Goal: Information Seeking & Learning: Learn about a topic

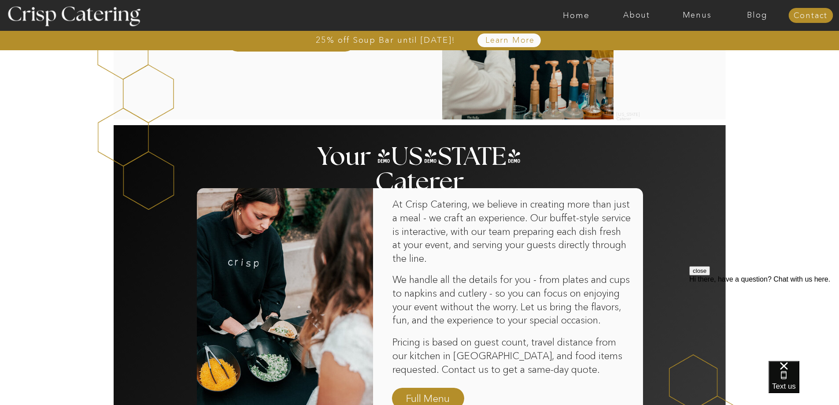
scroll to position [352, 0]
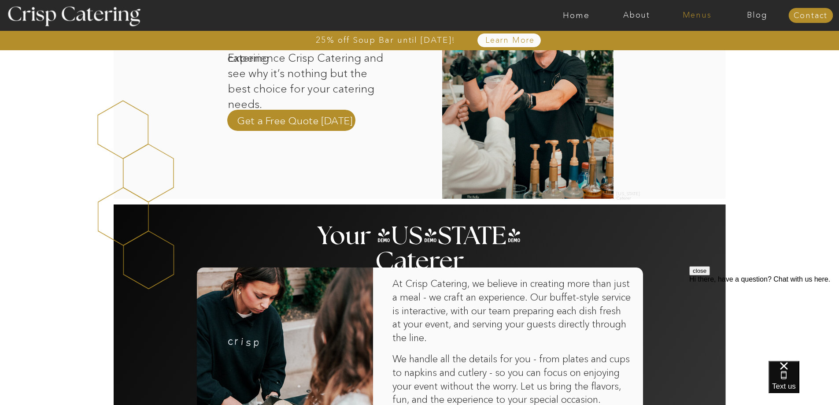
click at [699, 18] on nav "Menus" at bounding box center [697, 15] width 60 height 9
click at [696, 39] on nav "Summer (Mar-Aug)" at bounding box center [699, 40] width 79 height 8
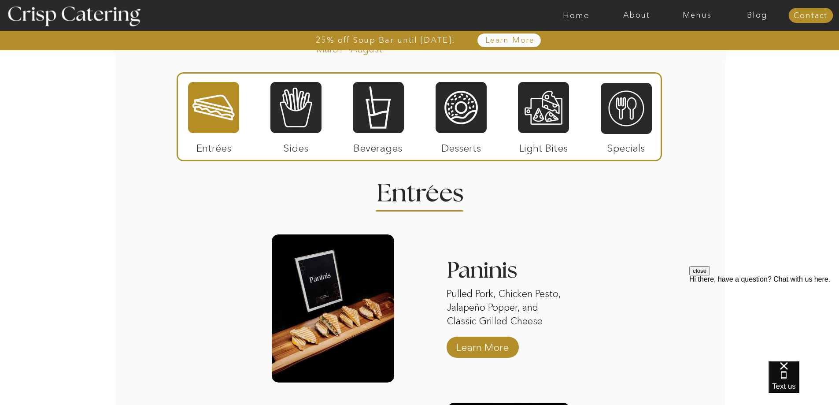
scroll to position [705, 0]
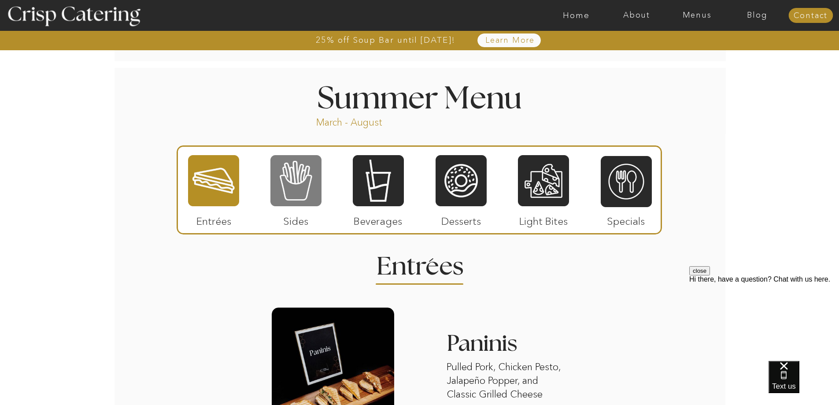
click at [278, 171] on div at bounding box center [295, 180] width 51 height 53
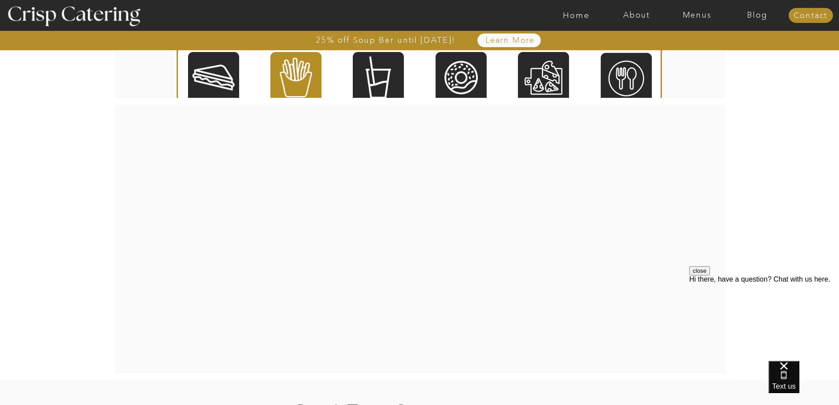
scroll to position [1101, 0]
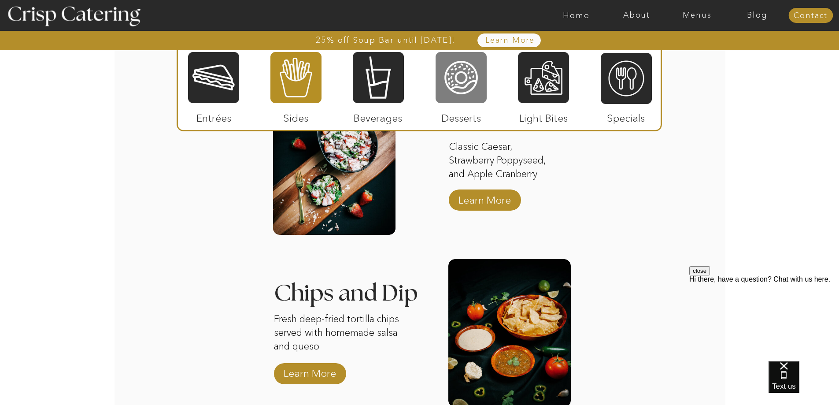
click at [459, 79] on div at bounding box center [461, 77] width 51 height 53
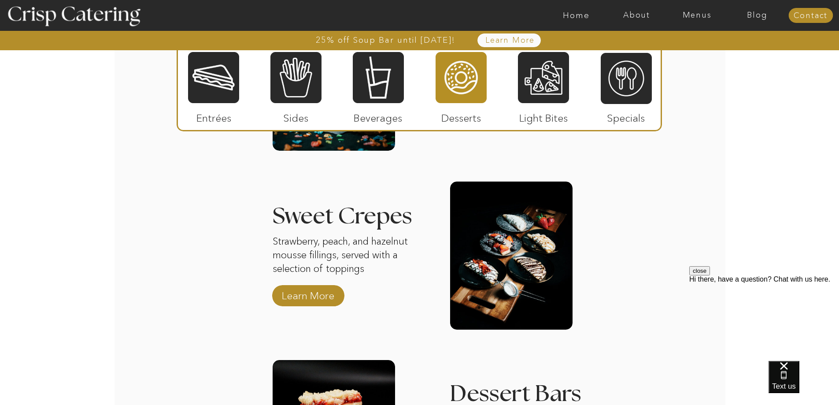
scroll to position [1013, 0]
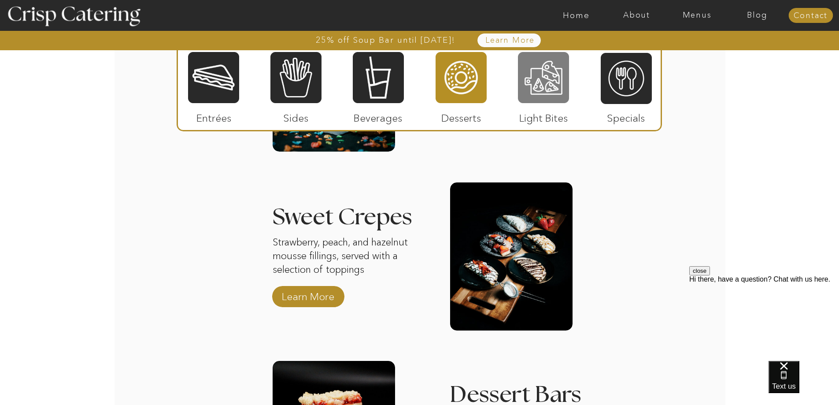
click at [534, 78] on div at bounding box center [543, 77] width 51 height 53
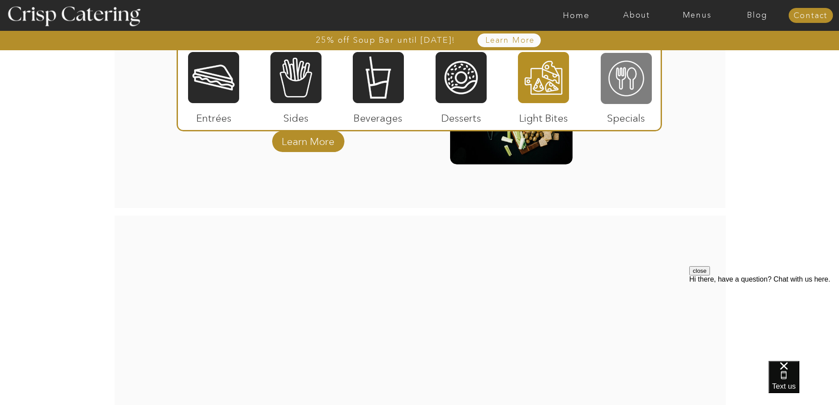
click at [629, 82] on div at bounding box center [626, 78] width 51 height 53
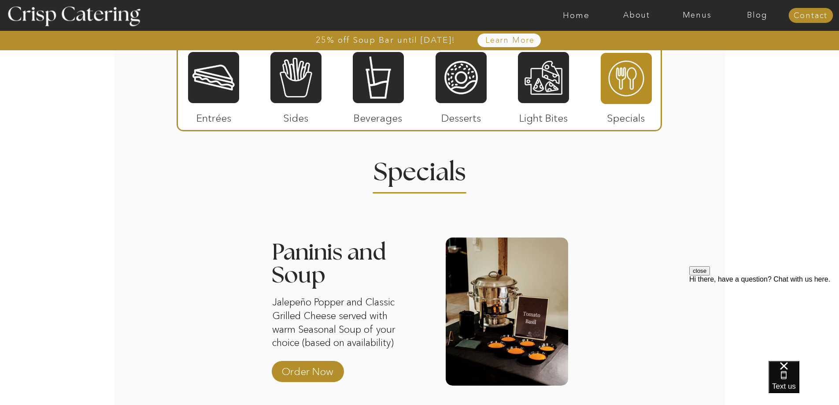
scroll to position [793, 0]
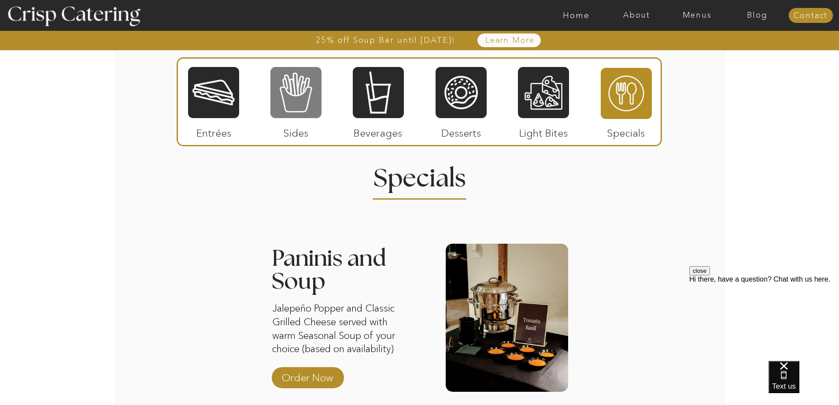
click at [298, 101] on div at bounding box center [295, 92] width 51 height 53
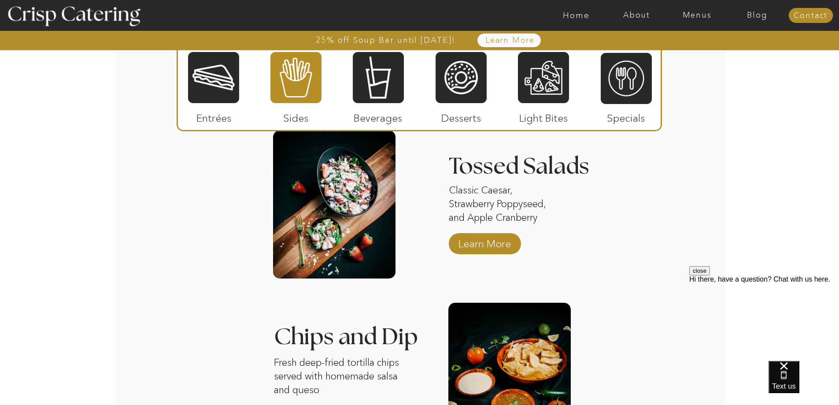
scroll to position [1057, 0]
click at [484, 246] on p "Learn More" at bounding box center [484, 242] width 59 height 26
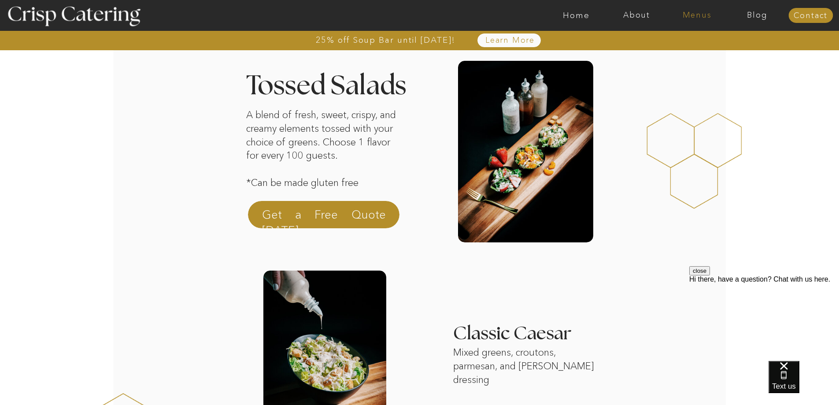
click at [698, 11] on nav "Menus" at bounding box center [697, 15] width 60 height 9
click at [687, 50] on nav "Winter (Sep-Feb)" at bounding box center [696, 52] width 72 height 8
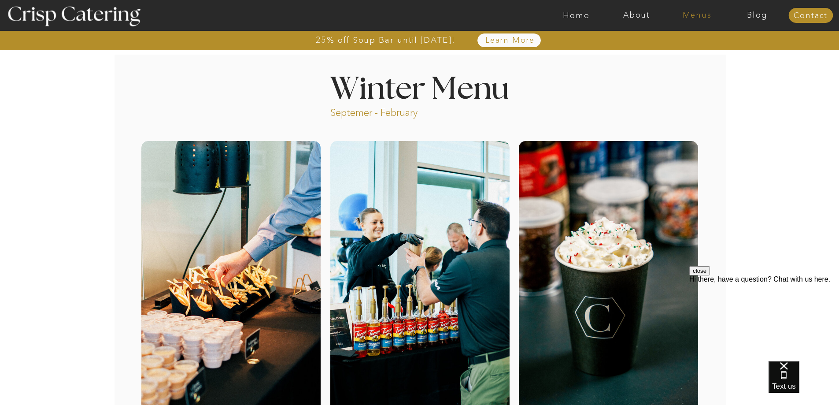
click at [700, 15] on nav "Menus" at bounding box center [697, 15] width 60 height 9
click at [691, 37] on nav "Summer (Mar-Aug)" at bounding box center [699, 40] width 79 height 8
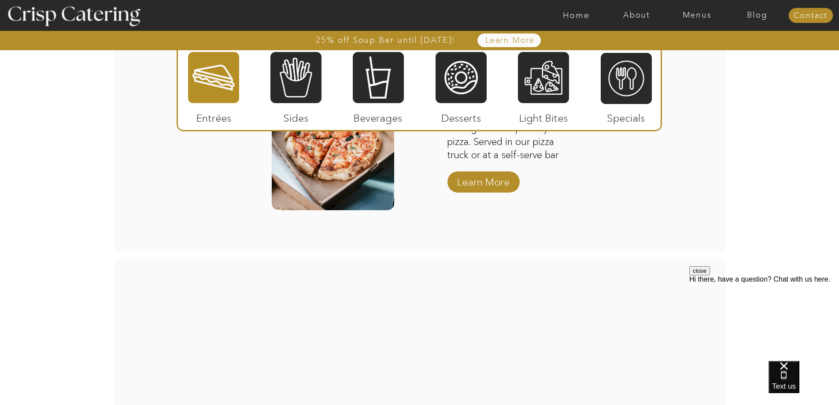
scroll to position [1410, 0]
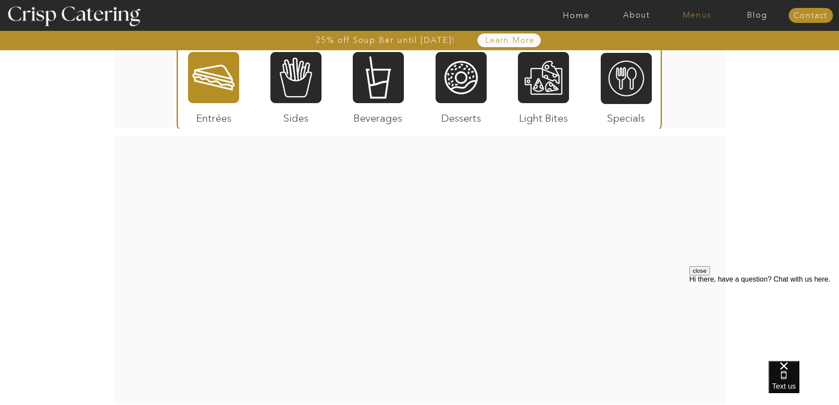
click at [703, 12] on nav "Menus" at bounding box center [697, 15] width 60 height 9
click at [695, 51] on nav "Winter (Sep-Feb)" at bounding box center [696, 52] width 72 height 8
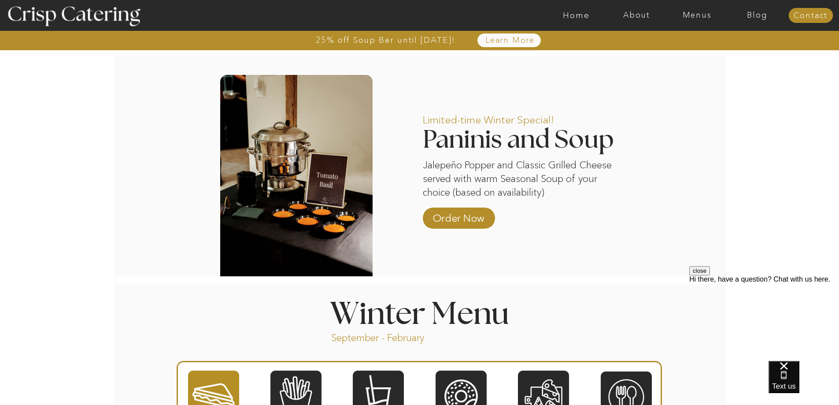
scroll to position [837, 0]
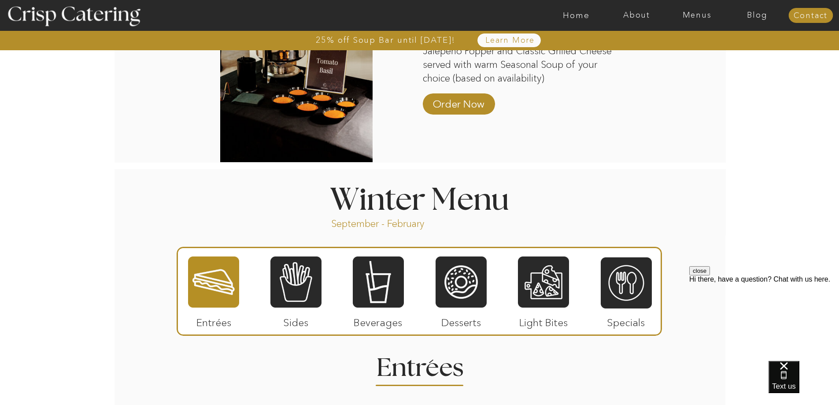
click at [380, 221] on p "September - February" at bounding box center [391, 222] width 121 height 10
click at [304, 289] on div at bounding box center [295, 281] width 51 height 53
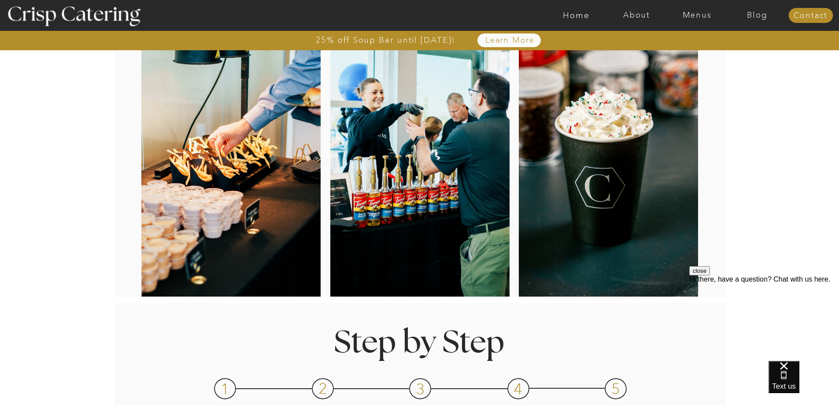
scroll to position [0, 0]
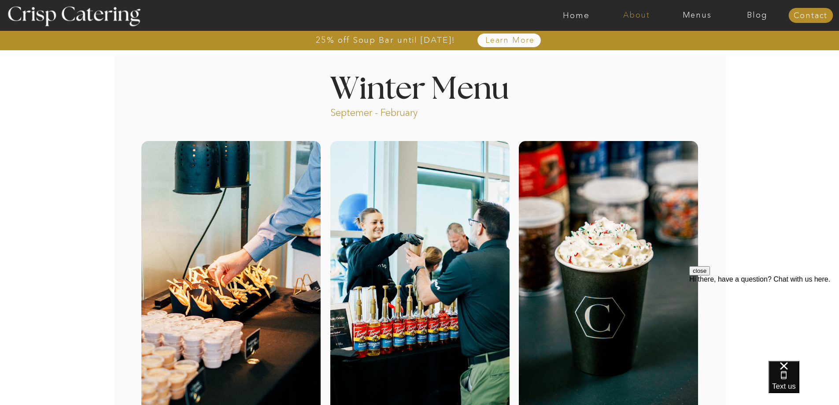
click at [633, 18] on nav "About" at bounding box center [637, 15] width 60 height 9
click at [634, 41] on nav "About Crisp" at bounding box center [639, 41] width 51 height 8
